Goal: Information Seeking & Learning: Learn about a topic

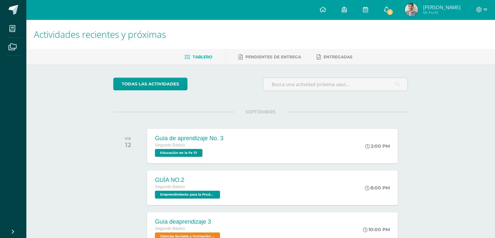
click at [396, 12] on link "4" at bounding box center [386, 10] width 21 height 20
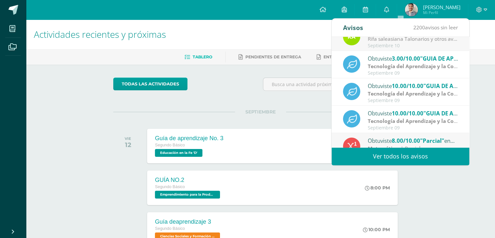
scroll to position [108, 0]
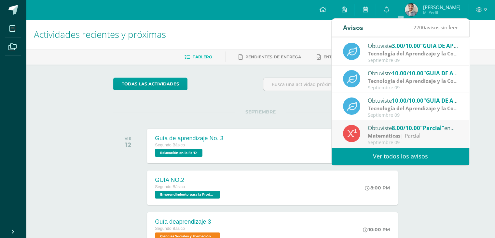
click at [482, 115] on div "Actividades recientes y próximas Tablero Pendientes de entrega Entregadas todas…" at bounding box center [260, 216] width 469 height 393
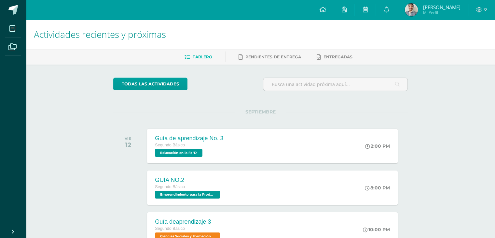
click at [437, 18] on link "Jose David Mi Perfil" at bounding box center [432, 10] width 71 height 20
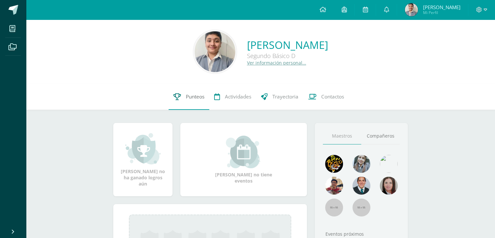
click at [195, 102] on link "Punteos" at bounding box center [189, 97] width 41 height 26
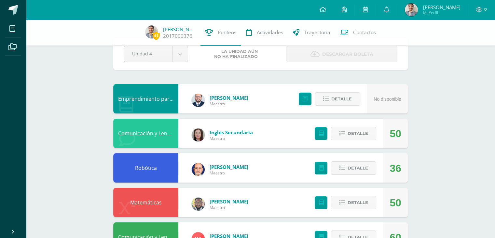
scroll to position [65, 0]
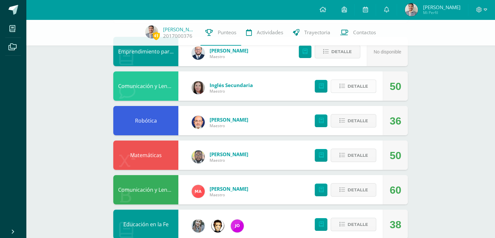
click at [361, 81] on span "Detalle" at bounding box center [357, 86] width 21 height 12
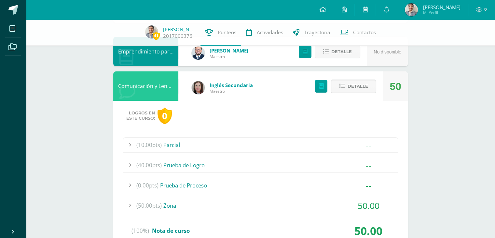
click at [368, 199] on span "50.00" at bounding box center [369, 205] width 22 height 12
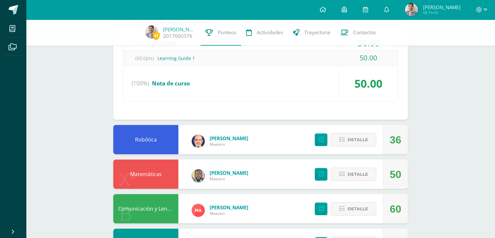
scroll to position [238, 0]
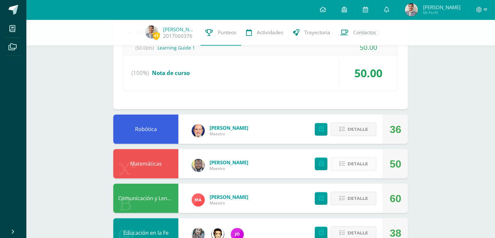
click at [366, 164] on span "Detalle" at bounding box center [357, 164] width 21 height 12
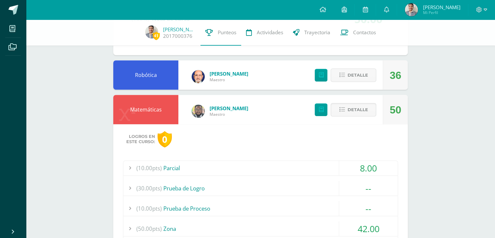
scroll to position [361, 0]
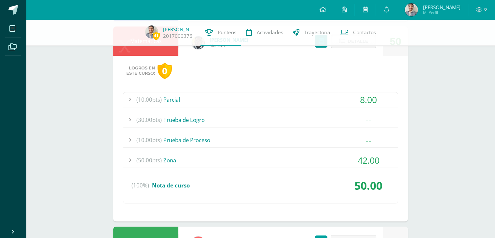
click at [365, 156] on span "42.00" at bounding box center [369, 160] width 22 height 12
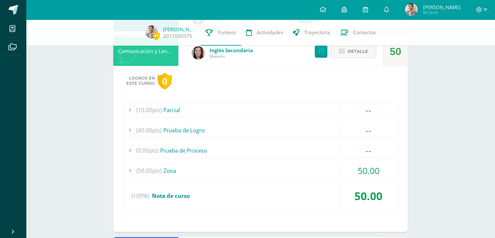
scroll to position [102, 0]
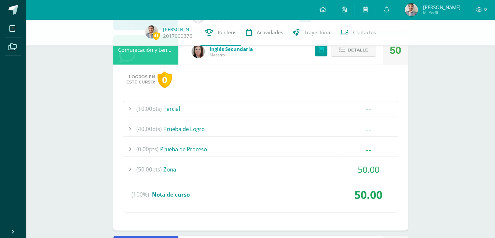
click at [360, 172] on span "50.00" at bounding box center [369, 169] width 22 height 12
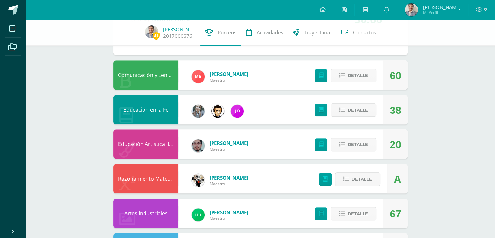
scroll to position [525, 0]
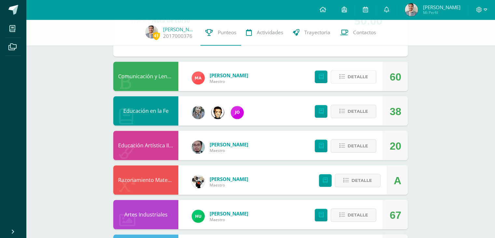
click at [361, 78] on span "Detalle" at bounding box center [357, 77] width 21 height 12
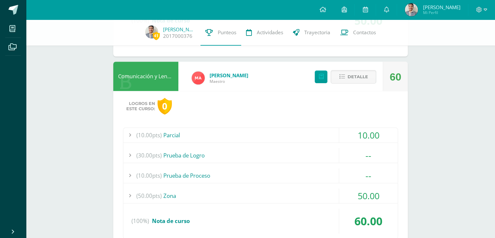
click at [368, 197] on span "50.00" at bounding box center [369, 195] width 22 height 12
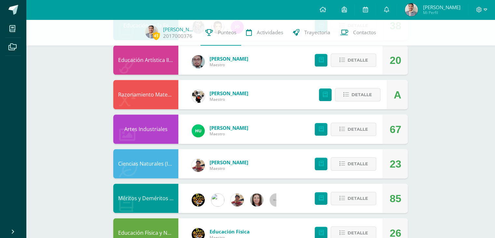
scroll to position [791, 0]
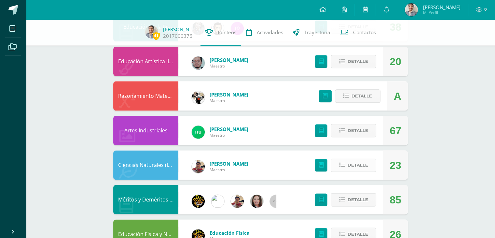
click at [352, 160] on span "Detalle" at bounding box center [357, 165] width 21 height 12
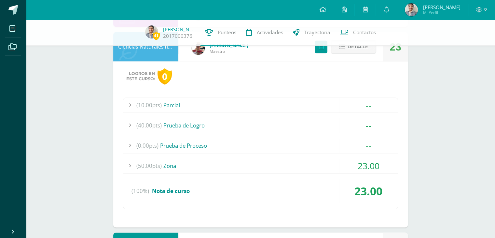
click at [370, 166] on span "23.00" at bounding box center [369, 165] width 22 height 12
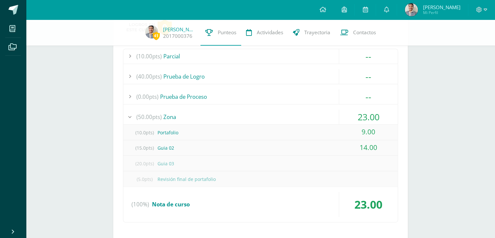
scroll to position [928, 0]
click at [363, 205] on span "23.00" at bounding box center [368, 202] width 28 height 15
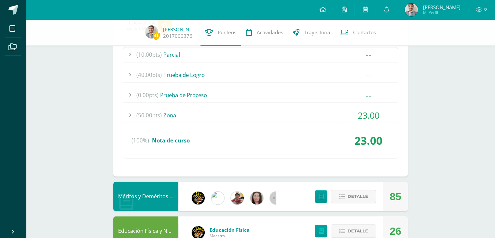
click at [446, 9] on span "[PERSON_NAME]" at bounding box center [441, 7] width 37 height 7
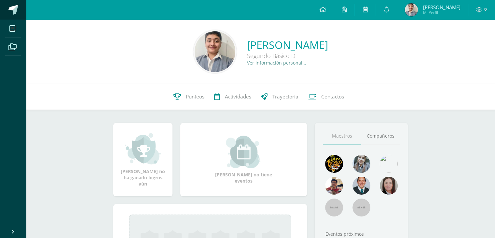
click at [15, 10] on span at bounding box center [13, 10] width 10 height 10
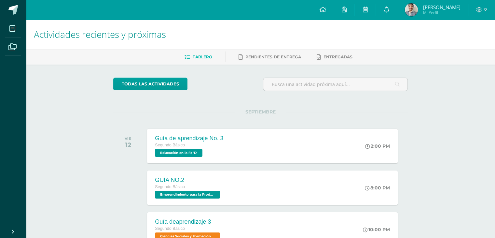
click at [396, 9] on link at bounding box center [386, 10] width 21 height 20
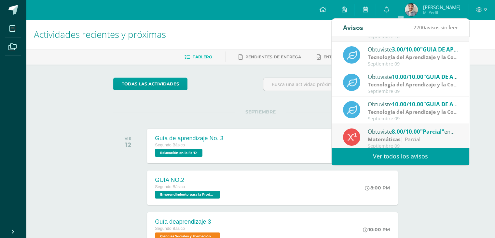
scroll to position [104, 0]
click at [448, 115] on strong "Tecnología del Aprendizaje y la Comunicación (Informática)" at bounding box center [442, 111] width 149 height 7
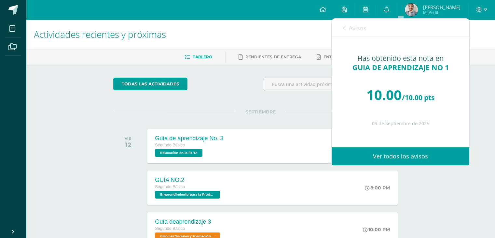
click at [364, 24] on span "Avisos" at bounding box center [358, 28] width 18 height 8
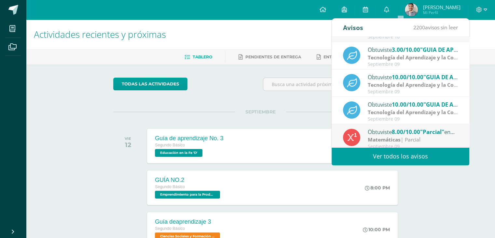
click at [407, 57] on strong "Tecnología del Aprendizaje y la Comunicación (Informática)" at bounding box center [442, 57] width 149 height 7
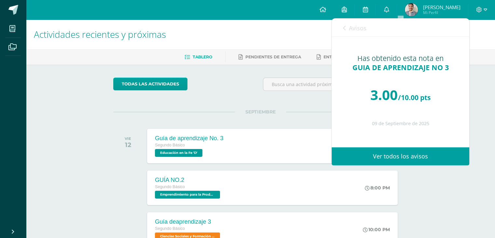
click at [355, 27] on span "Avisos" at bounding box center [358, 28] width 18 height 8
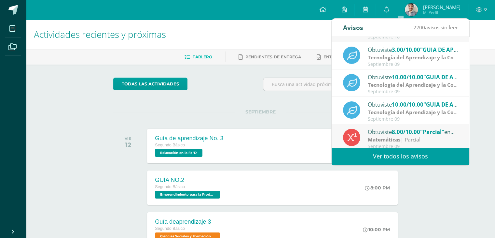
click at [396, 114] on strong "Tecnología del Aprendizaje y la Comunicación (Informática)" at bounding box center [442, 111] width 149 height 7
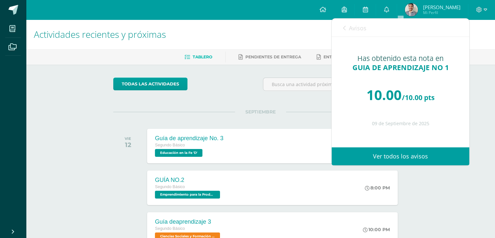
click at [364, 34] on link "Avisos" at bounding box center [354, 28] width 23 height 19
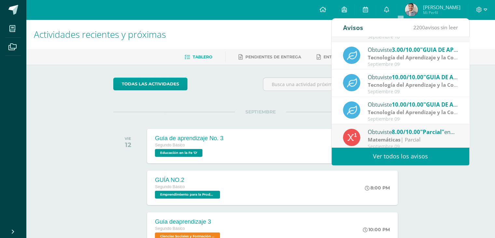
click at [412, 107] on span "10.00/10.00" at bounding box center [408, 104] width 32 height 7
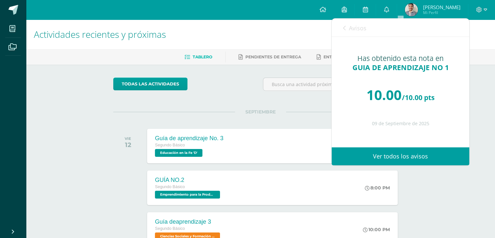
click at [341, 26] on div "Avisos 2200 avisos sin leer Avisos" at bounding box center [401, 28] width 138 height 18
click at [359, 26] on span "Avisos" at bounding box center [358, 28] width 18 height 8
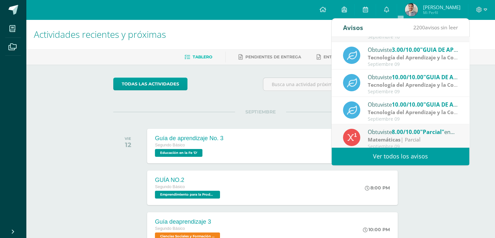
click at [386, 79] on div "Obtuviste 10.00/10.00 "GUIA DE APRENDIZAJE NO 2" en Tecnología del Aprendizaje …" at bounding box center [413, 77] width 90 height 8
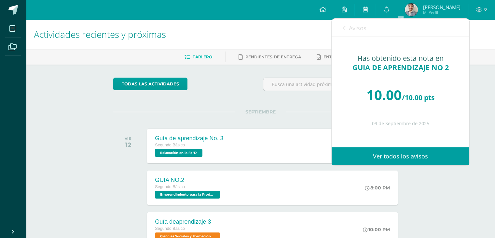
click at [350, 24] on span "Avisos" at bounding box center [358, 28] width 18 height 8
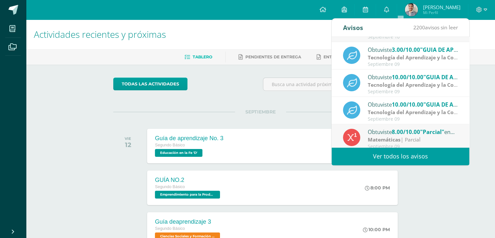
click at [381, 58] on strong "Tecnología del Aprendizaje y la Comunicación (Informática)" at bounding box center [442, 57] width 149 height 7
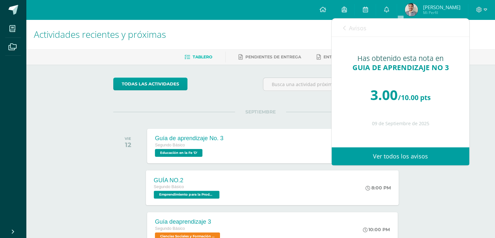
click at [306, 172] on div "GUÍA NO.2 Segundo Básico Emprendimiento para la Productividad 'D' 8:00 PM GUÍA …" at bounding box center [272, 187] width 253 height 35
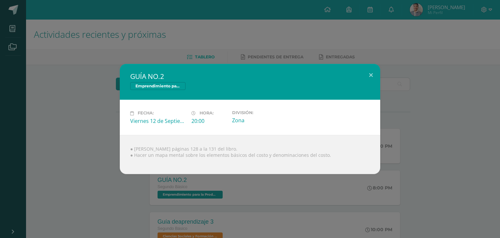
click at [457, 150] on div "GUÍA NO.2 Emprendimiento para la Productividad Fecha: Viernes 12 de Septiembre …" at bounding box center [250, 119] width 495 height 110
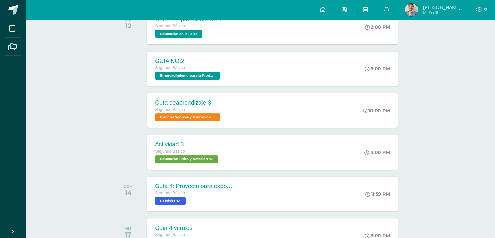
scroll to position [117, 0]
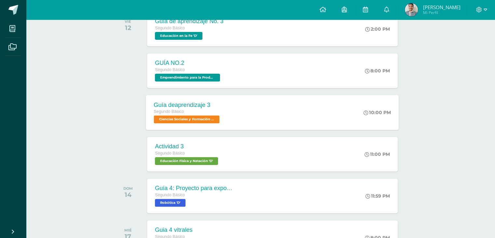
click at [352, 119] on div "Guía deaprendizaje 3 Segundo Básico Ciencias Sociales y Formación Ciudadana e I…" at bounding box center [272, 112] width 253 height 35
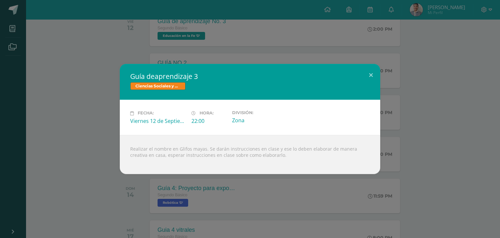
click at [436, 124] on div "Guía deaprendizaje 3 Ciencias Sociales y Formación Ciudadana e Interculturalida…" at bounding box center [250, 119] width 495 height 110
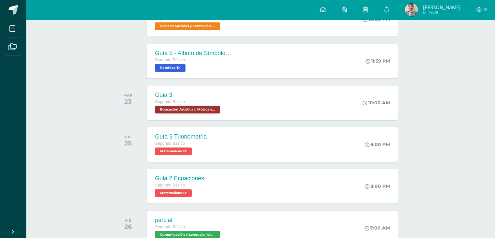
scroll to position [505, 0]
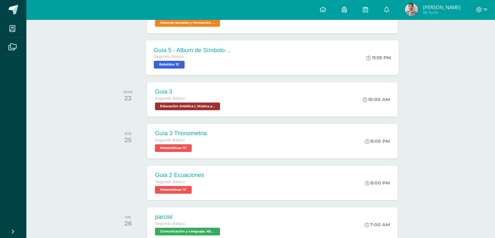
click at [352, 55] on div "Guía 5 - Album de Símbolos de Diagramas de flujo Segundo Básico Robótica 'D' 11…" at bounding box center [272, 57] width 253 height 35
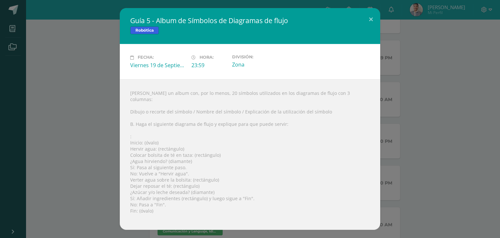
click at [450, 120] on div "Guía 5 - Album de Símbolos de Diagramas de flujo Robótica Fecha: Viernes 19 de …" at bounding box center [250, 118] width 495 height 221
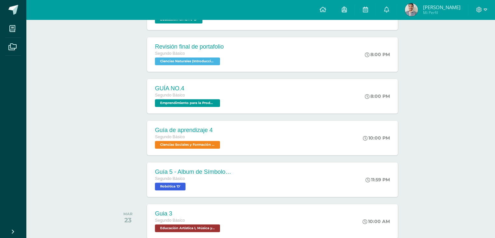
scroll to position [395, 0]
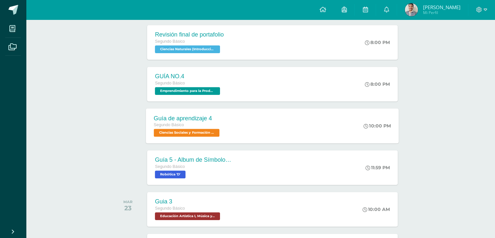
click at [347, 125] on div "Guía de aprendizaje 4 Segundo Básico Ciencias Sociales y Formación Ciudadana e …" at bounding box center [272, 125] width 253 height 35
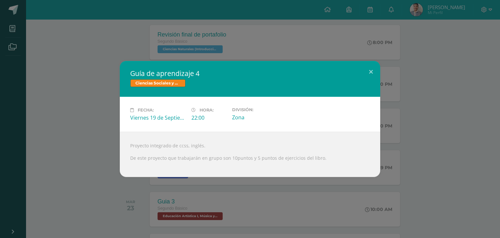
click at [420, 128] on div "Guía de aprendizaje 4 Ciencias Sociales y Formación Ciudadana e Interculturalid…" at bounding box center [250, 119] width 495 height 116
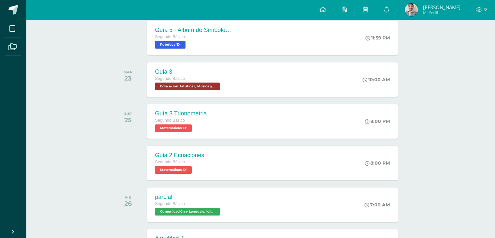
scroll to position [523, 0]
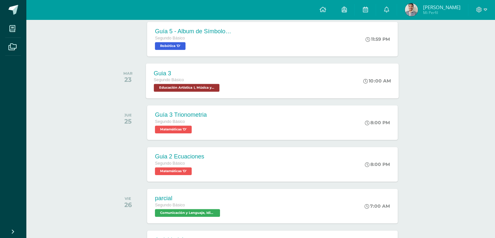
click at [344, 84] on div "Guia 3 Segundo Básico Educación Artística I, Música y Danza 'D' 10:00 AM Guia 3…" at bounding box center [272, 80] width 253 height 35
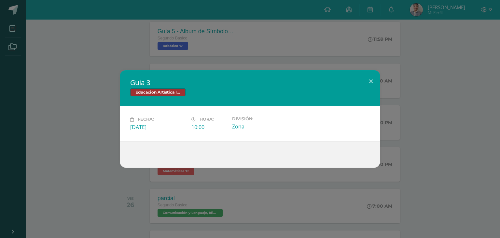
click at [410, 93] on div "Guia 3 Educación Artística I, Música y Danza Fecha: Martes 23 de Septiembre Hor…" at bounding box center [250, 118] width 495 height 97
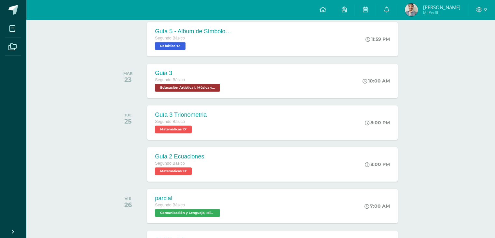
click at [492, 87] on div "Actividades recientes y próximas Tablero Pendientes de entrega Entregadas todas…" at bounding box center [260, 133] width 469 height 1275
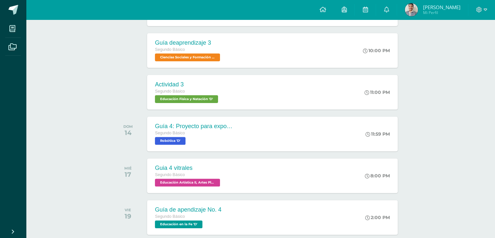
scroll to position [172, 0]
